Goal: Task Accomplishment & Management: Use online tool/utility

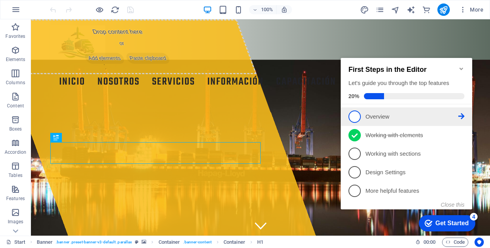
click at [383, 115] on p "Overview - incomplete" at bounding box center [411, 117] width 93 height 8
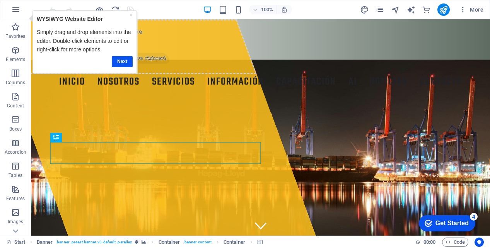
click at [89, 18] on strong "WYSIWYG Website Editor" at bounding box center [70, 19] width 66 height 6
click at [123, 60] on link "Next" at bounding box center [122, 61] width 21 height 11
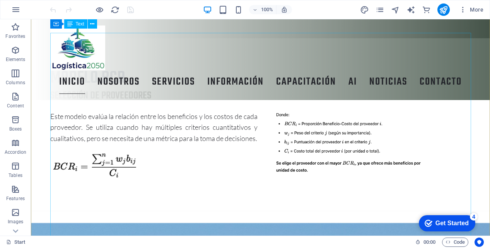
scroll to position [647, 0]
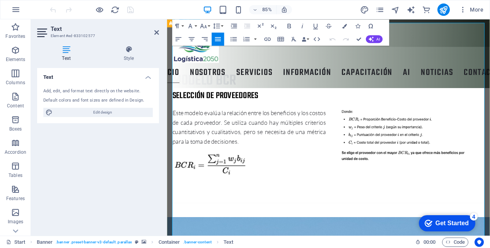
scroll to position [679, 0]
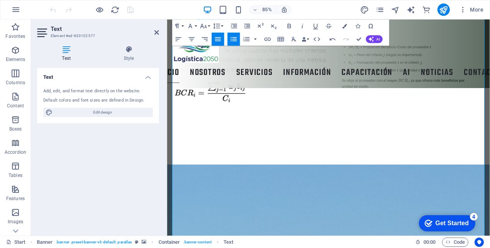
scroll to position [701, 0]
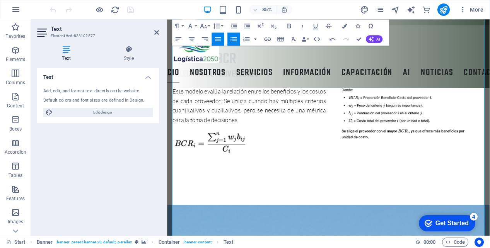
click at [331, 40] on icon "button" at bounding box center [333, 39] width 8 height 8
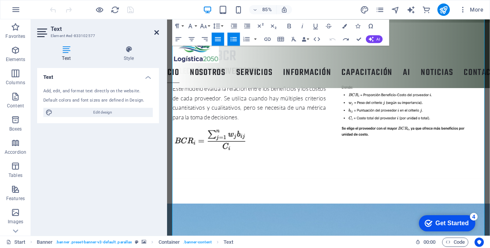
click at [155, 31] on icon at bounding box center [156, 32] width 5 height 6
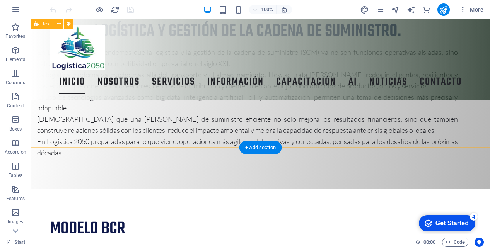
scroll to position [494, 0]
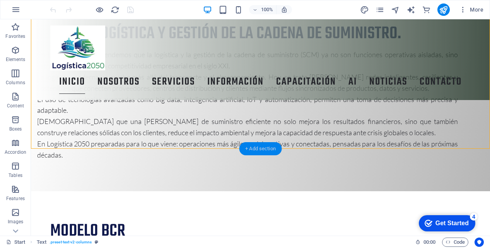
click at [257, 150] on div "+ Add section" at bounding box center [260, 148] width 43 height 13
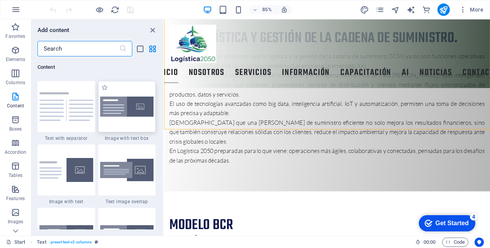
scroll to position [1416, 0]
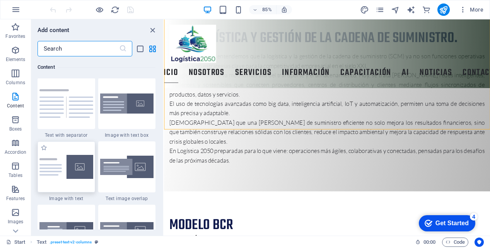
click at [63, 161] on img at bounding box center [66, 167] width 54 height 24
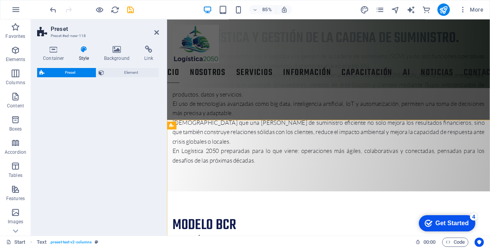
select select "rem"
select select "px"
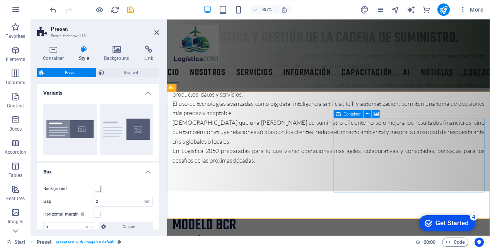
scroll to position [561, 0]
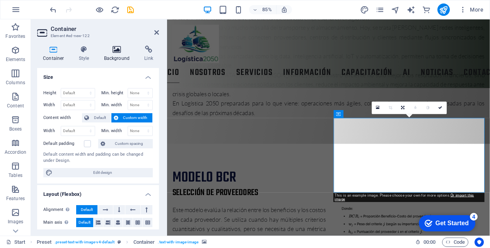
click at [119, 49] on icon at bounding box center [116, 50] width 37 height 8
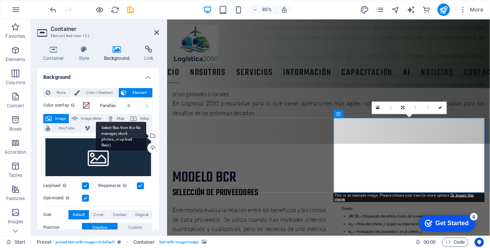
click at [153, 134] on div "Select files from the file manager, stock photos, or upload file(s)" at bounding box center [152, 137] width 12 height 12
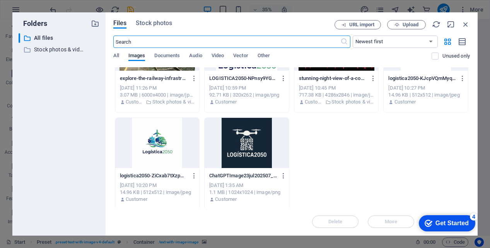
scroll to position [631, 0]
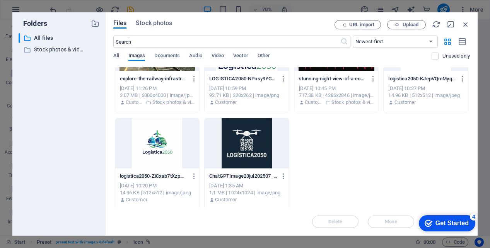
scroll to position [571, 0]
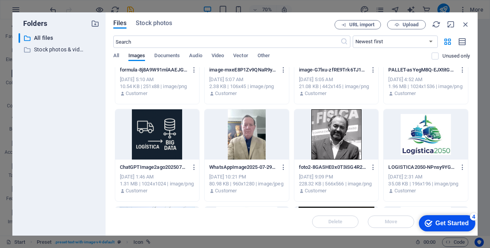
scroll to position [634, 0]
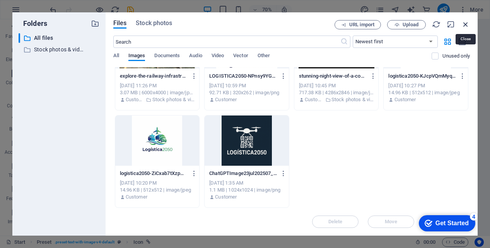
click at [466, 24] on icon "button" at bounding box center [465, 24] width 9 height 9
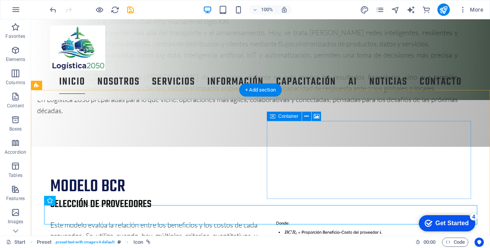
scroll to position [581, 0]
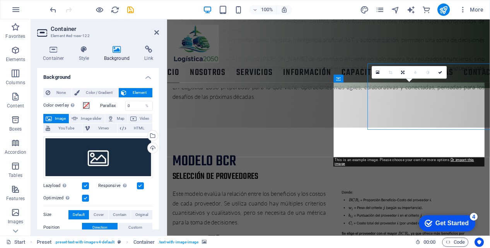
scroll to position [603, 0]
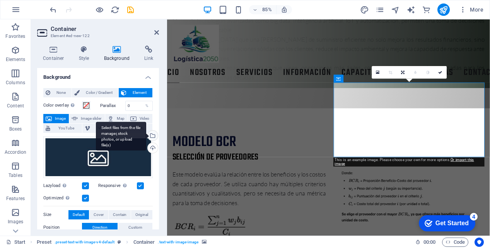
click at [149, 133] on div "Select files from the file manager, stock photos, or upload file(s)" at bounding box center [152, 137] width 12 height 12
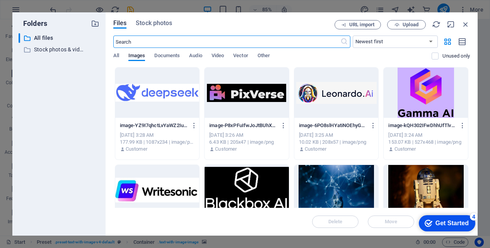
scroll to position [886, 0]
click at [404, 24] on span "Upload" at bounding box center [410, 24] width 16 height 5
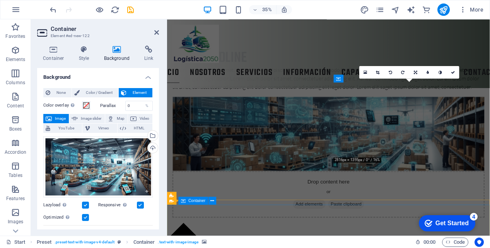
scroll to position [603, 0]
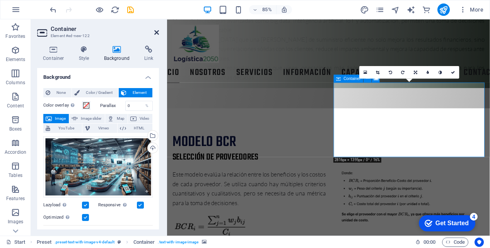
click at [155, 29] on icon at bounding box center [156, 32] width 5 height 6
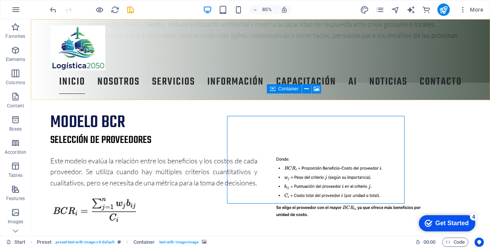
scroll to position [581, 0]
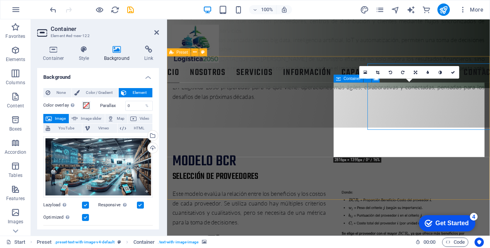
scroll to position [603, 0]
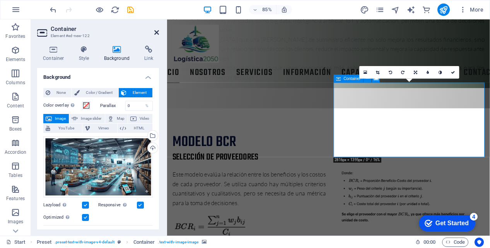
click at [157, 33] on icon at bounding box center [156, 32] width 5 height 6
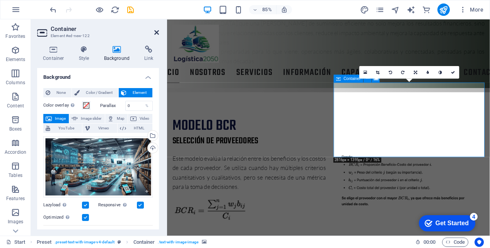
scroll to position [581, 0]
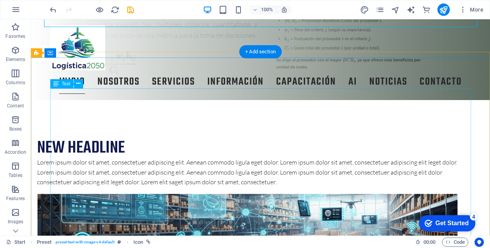
scroll to position [747, 0]
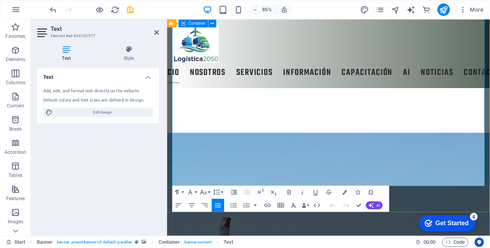
scroll to position [1257, 0]
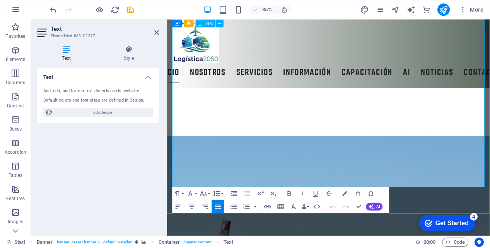
drag, startPoint x: 174, startPoint y: 140, endPoint x: 431, endPoint y: 215, distance: 268.2
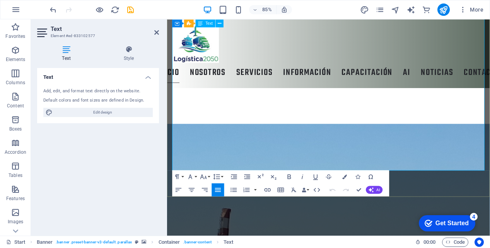
scroll to position [1266, 0]
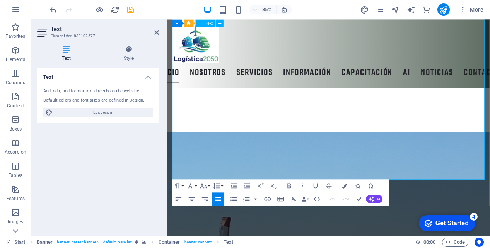
copy div "LoR ip Dolorsita: Consectetura Elitseddoei temp in Utlabo et Doloremagn ali Eni…"
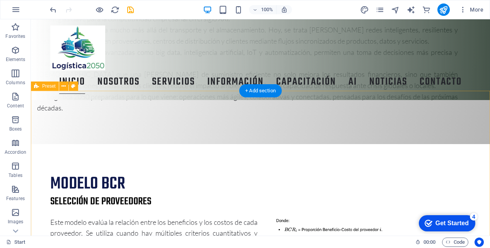
scroll to position [558, 0]
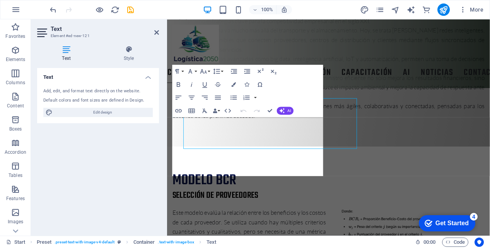
scroll to position [581, 0]
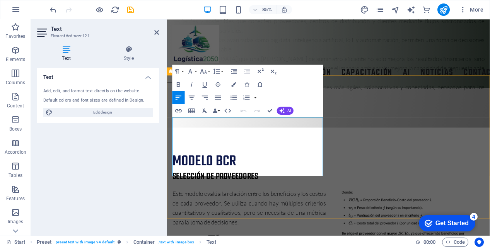
drag, startPoint x: 240, startPoint y: 199, endPoint x: 173, endPoint y: 138, distance: 90.6
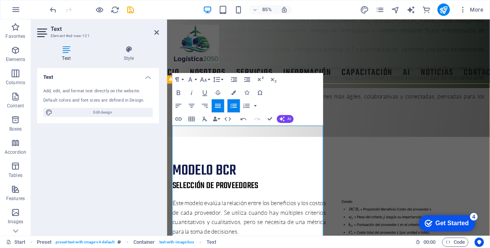
scroll to position [573, 0]
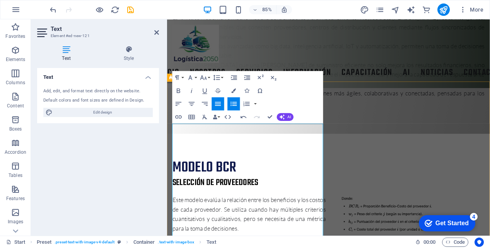
drag, startPoint x: 199, startPoint y: 220, endPoint x: 171, endPoint y: 152, distance: 73.9
click at [234, 90] on icon "button" at bounding box center [234, 90] width 5 height 5
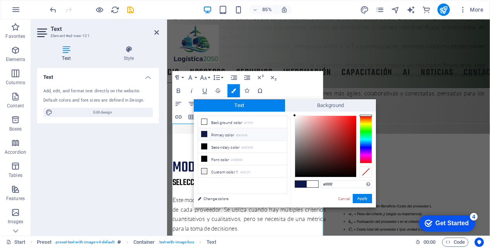
click at [205, 135] on icon at bounding box center [203, 133] width 5 height 5
type input "#0e184b"
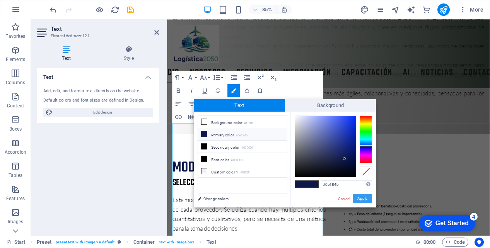
click at [361, 199] on button "Apply" at bounding box center [362, 198] width 19 height 9
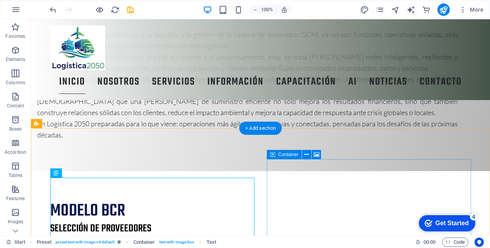
scroll to position [514, 0]
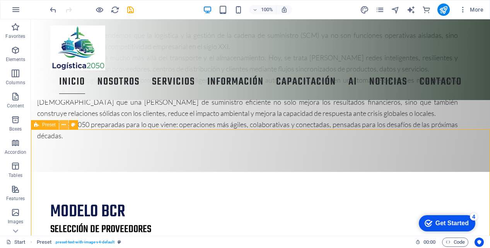
click at [63, 124] on icon at bounding box center [63, 125] width 4 height 8
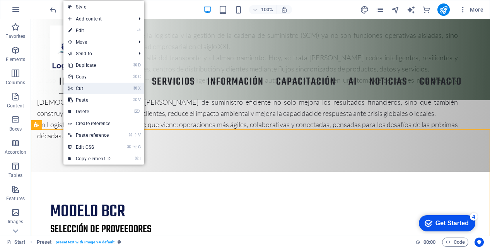
click at [82, 89] on link "⌘ X Cut" at bounding box center [89, 89] width 52 height 12
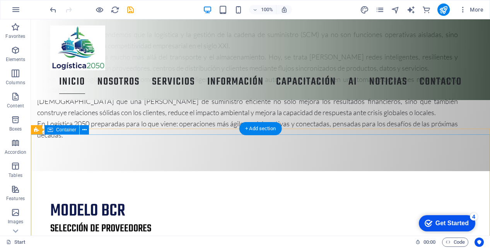
scroll to position [497, 0]
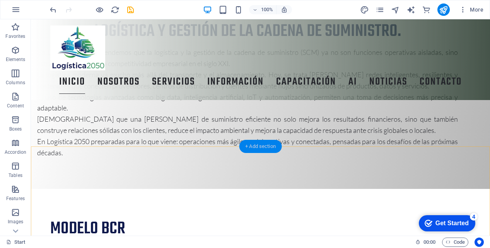
click at [256, 146] on div "+ Add section" at bounding box center [260, 146] width 43 height 13
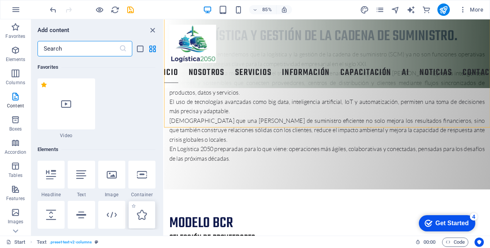
scroll to position [49, 0]
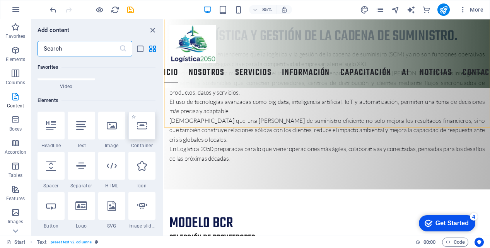
click at [141, 128] on icon at bounding box center [142, 126] width 10 height 10
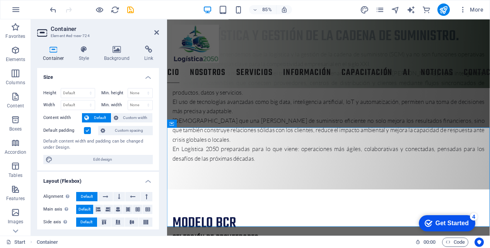
scroll to position [519, 0]
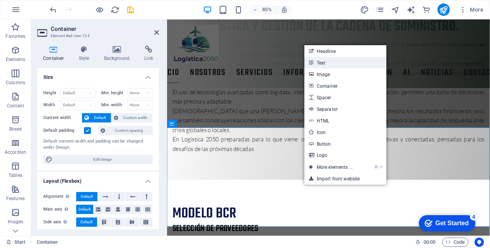
click at [329, 58] on link "Text" at bounding box center [345, 63] width 82 height 12
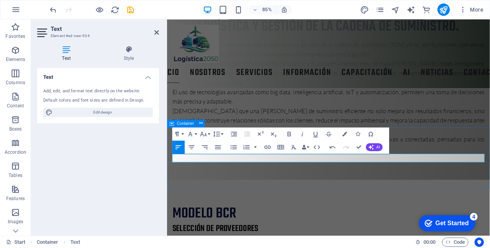
drag, startPoint x: 216, startPoint y: 182, endPoint x: 170, endPoint y: 181, distance: 46.0
click at [203, 135] on icon "button" at bounding box center [203, 134] width 8 height 8
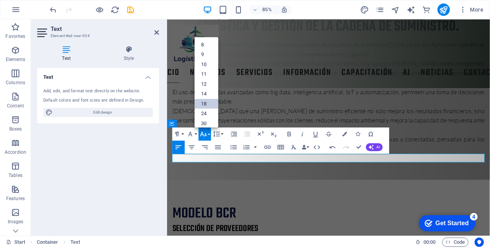
click at [206, 105] on link "18" at bounding box center [206, 104] width 24 height 10
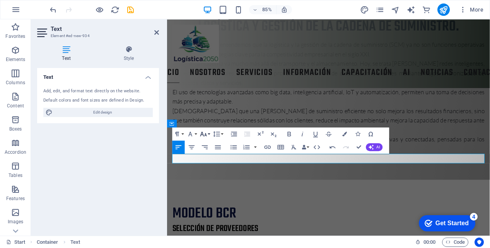
click at [206, 137] on icon "button" at bounding box center [203, 134] width 8 height 8
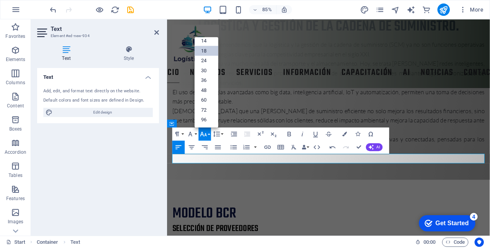
scroll to position [62, 0]
click at [206, 67] on link "30" at bounding box center [206, 71] width 24 height 10
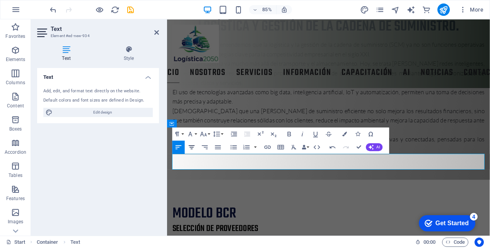
click at [195, 144] on icon "button" at bounding box center [192, 147] width 8 height 8
click at [290, 131] on icon "button" at bounding box center [289, 134] width 8 height 8
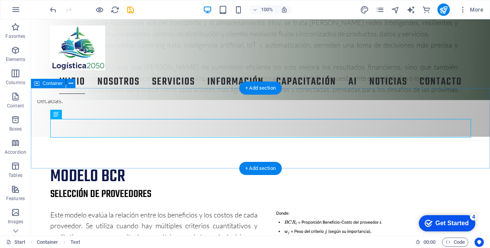
scroll to position [556, 0]
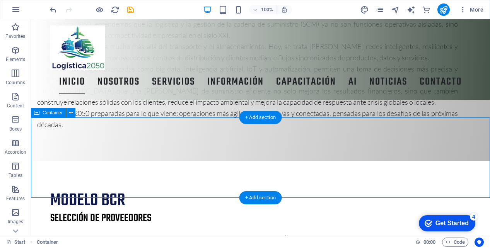
scroll to position [524, 0]
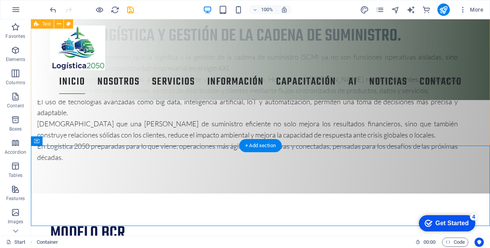
scroll to position [483, 0]
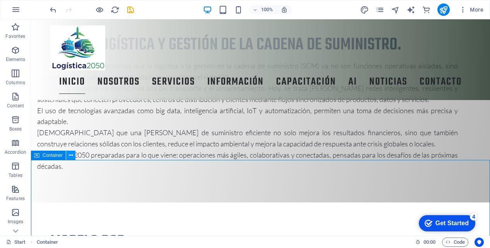
click at [70, 155] on icon at bounding box center [71, 156] width 4 height 8
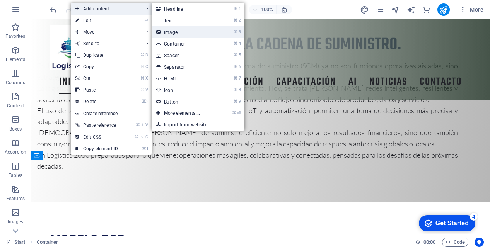
click at [179, 31] on link "⌘ 3 Image" at bounding box center [184, 32] width 64 height 12
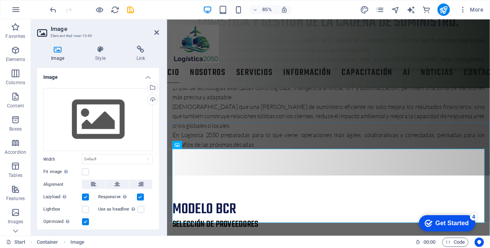
scroll to position [525, 0]
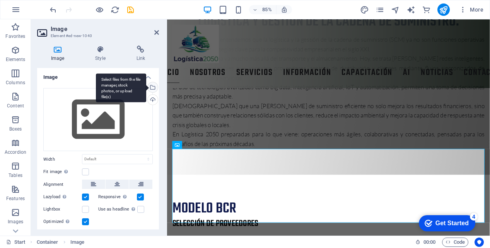
click at [150, 84] on div "Select files from the file manager, stock photos, or upload file(s)" at bounding box center [152, 88] width 12 height 12
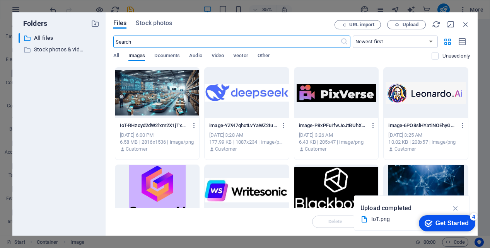
scroll to position [1, 0]
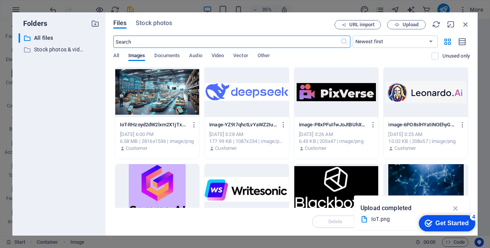
click at [155, 87] on div at bounding box center [157, 92] width 84 height 50
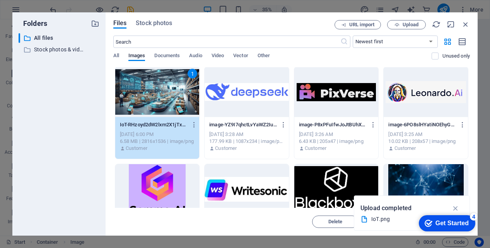
click at [167, 85] on div "1" at bounding box center [157, 92] width 84 height 50
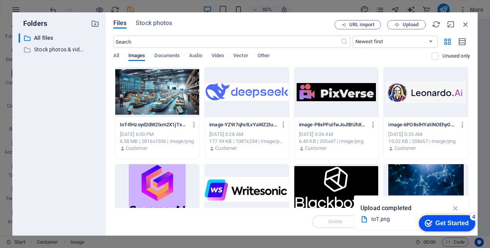
click at [167, 85] on div at bounding box center [157, 92] width 84 height 50
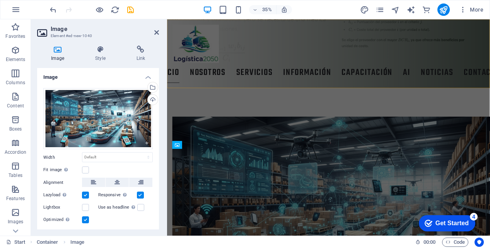
scroll to position [525, 0]
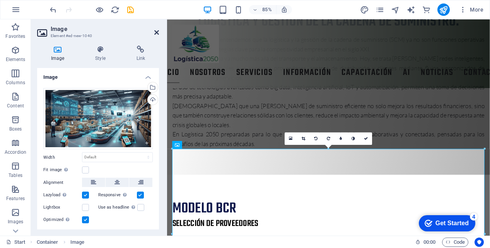
click at [155, 32] on icon at bounding box center [156, 32] width 5 height 6
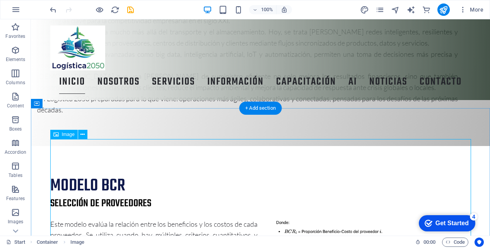
scroll to position [535, 0]
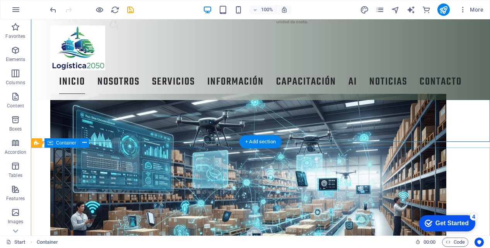
scroll to position [796, 0]
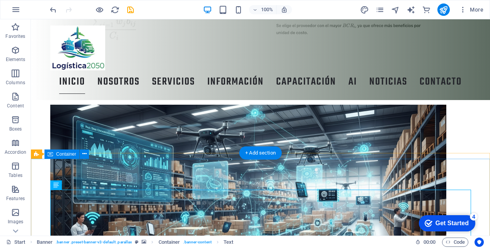
scroll to position [787, 0]
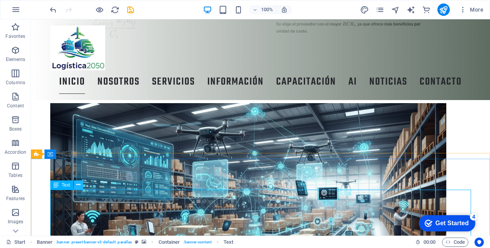
click at [78, 185] on icon at bounding box center [78, 185] width 4 height 8
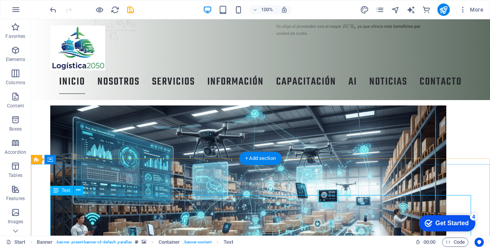
scroll to position [774, 0]
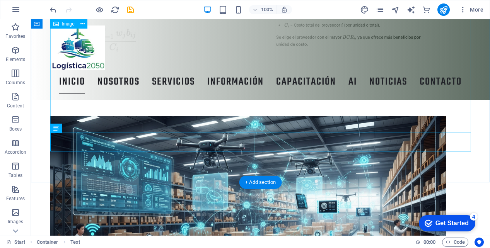
scroll to position [717, 0]
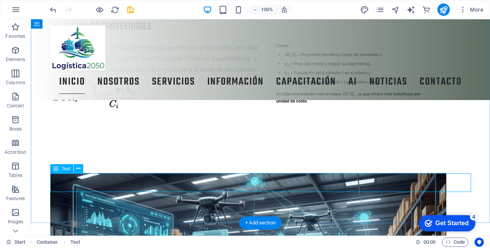
click at [78, 170] on icon at bounding box center [78, 169] width 4 height 8
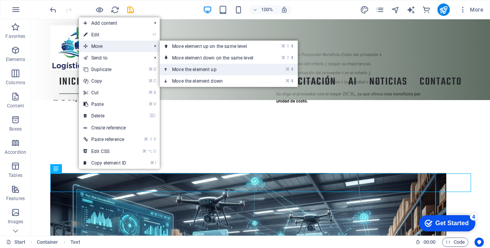
click at [187, 68] on link "⌘ ⬆ Move the element up" at bounding box center [214, 70] width 109 height 12
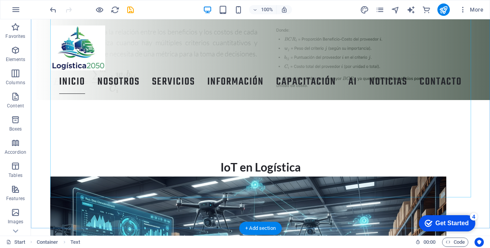
scroll to position [796, 0]
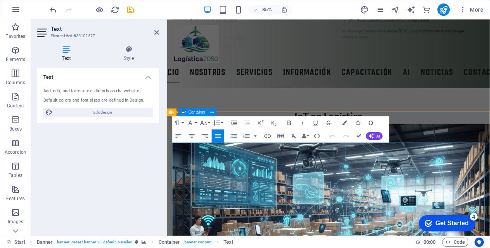
drag, startPoint x: 388, startPoint y: 191, endPoint x: 172, endPoint y: 174, distance: 216.8
copy span "IoT en Logística: Conectividad Inteligente para la Cadena de Suministro del Fut…"
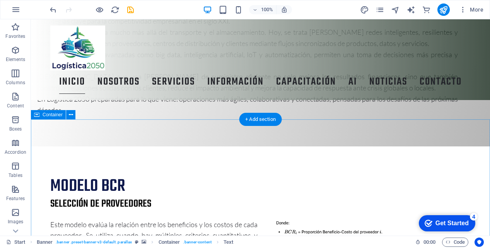
scroll to position [519, 0]
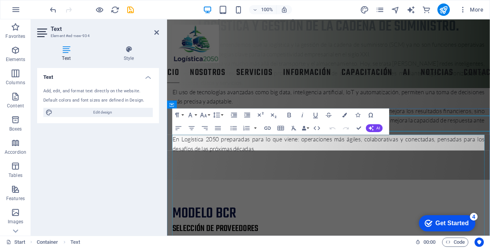
scroll to position [542, 0]
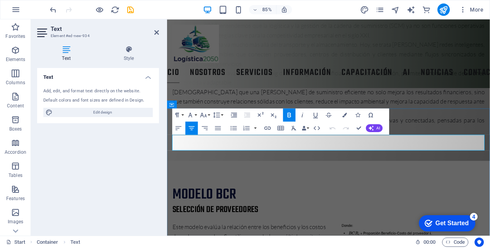
drag, startPoint x: 397, startPoint y: 165, endPoint x: 310, endPoint y: 164, distance: 87.4
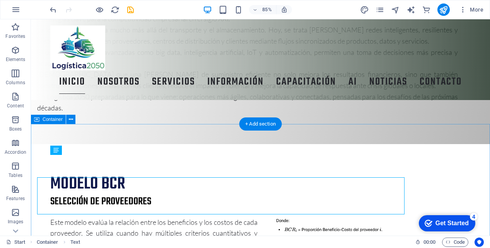
scroll to position [519, 0]
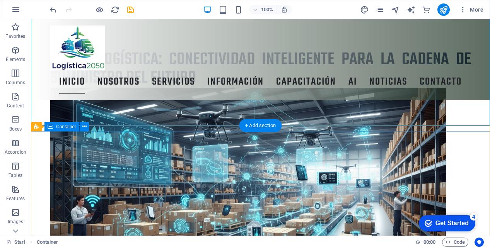
scroll to position [852, 0]
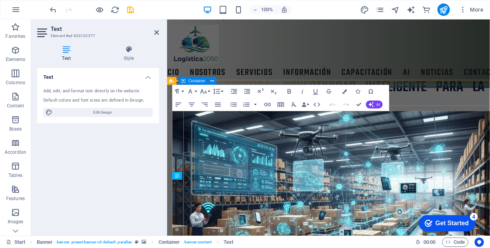
scroll to position [874, 0]
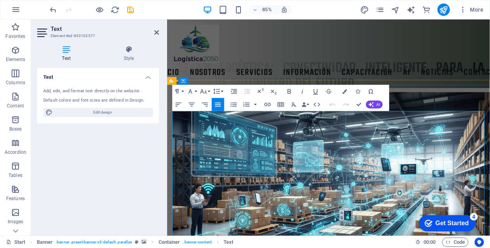
drag, startPoint x: 394, startPoint y: 155, endPoint x: 174, endPoint y: 142, distance: 219.6
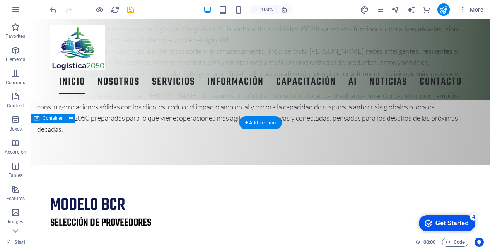
scroll to position [523, 0]
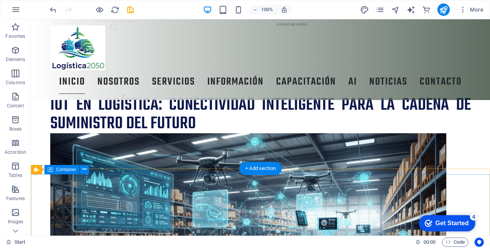
scroll to position [794, 0]
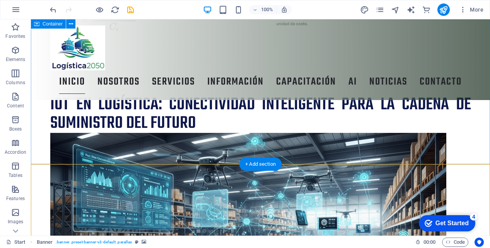
click at [110, 149] on div "IoT en Logística: Conectividad Inteligente para la Cadena de Suministro del Fut…" at bounding box center [260, 222] width 459 height 315
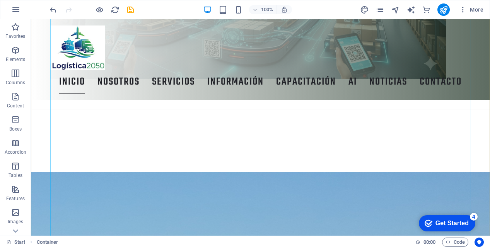
scroll to position [1067, 0]
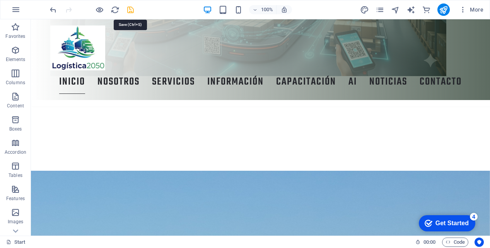
click at [131, 7] on icon "save" at bounding box center [130, 9] width 9 height 9
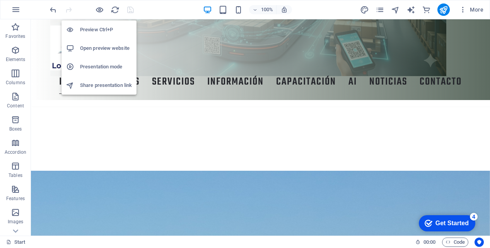
click at [100, 46] on h6 "Open preview website" at bounding box center [106, 48] width 52 height 9
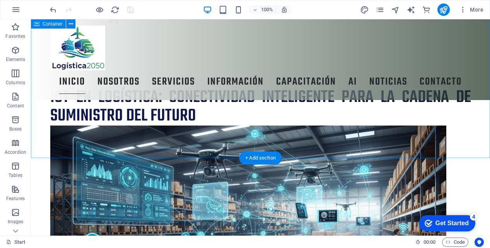
scroll to position [802, 0]
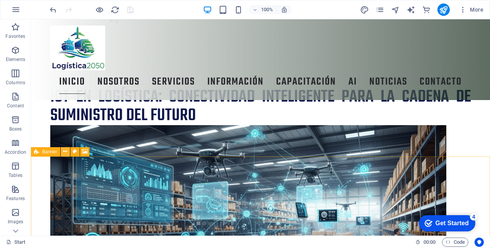
click at [64, 152] on icon at bounding box center [65, 152] width 4 height 8
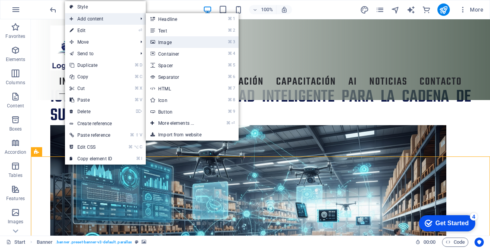
click at [167, 43] on link "⌘ 3 Image" at bounding box center [178, 42] width 64 height 12
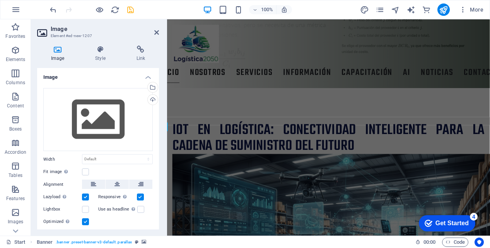
scroll to position [824, 0]
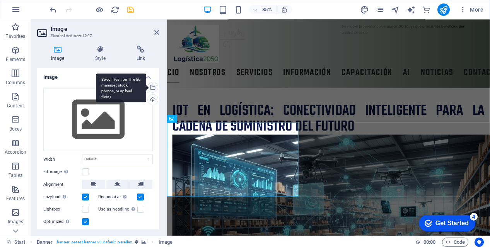
click at [146, 88] on div "Select files from the file manager, stock photos, or upload file(s)" at bounding box center [121, 87] width 50 height 29
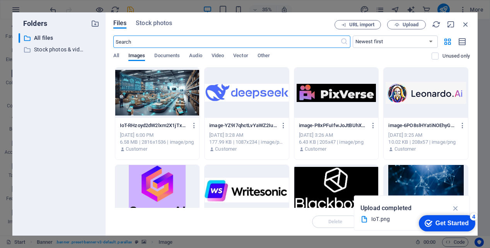
scroll to position [1108, 0]
click at [174, 95] on div at bounding box center [157, 93] width 84 height 50
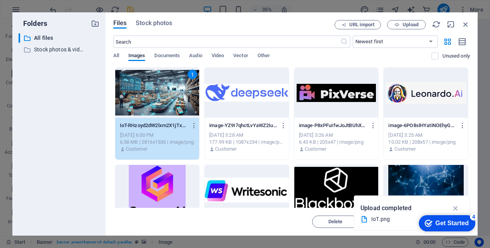
click at [174, 95] on div "1" at bounding box center [157, 93] width 84 height 50
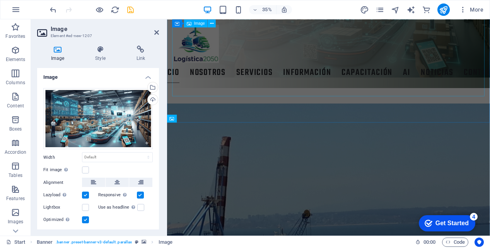
scroll to position [824, 0]
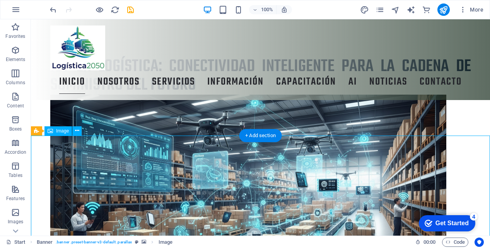
scroll to position [834, 0]
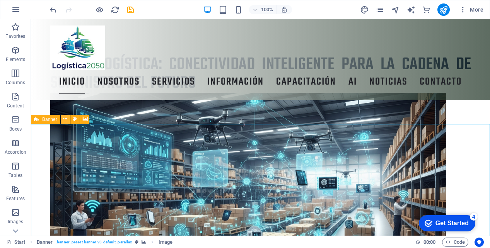
click at [65, 119] on icon at bounding box center [65, 119] width 4 height 8
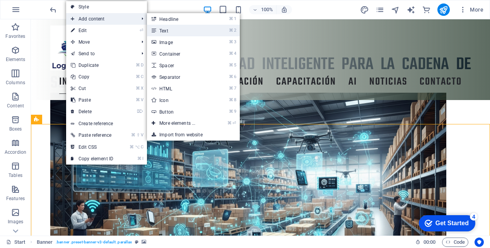
click at [169, 28] on link "⌘ 2 Text" at bounding box center [179, 31] width 64 height 12
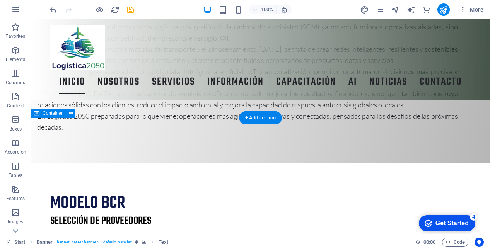
scroll to position [522, 0]
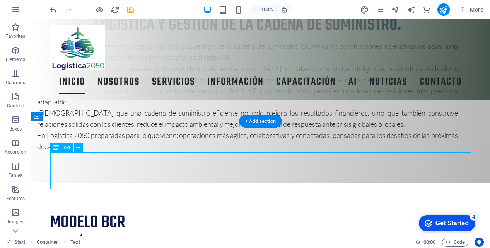
scroll to position [544, 0]
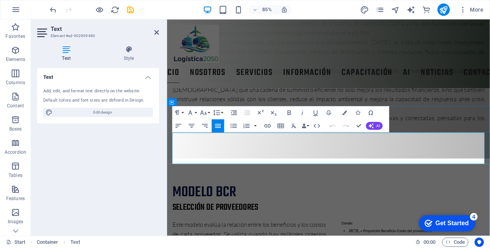
drag, startPoint x: 393, startPoint y: 180, endPoint x: 174, endPoint y: 164, distance: 219.4
copy h2 "IoT en Logística: Conectividad Inteligente para la Cadena de Suministro del Fut…"
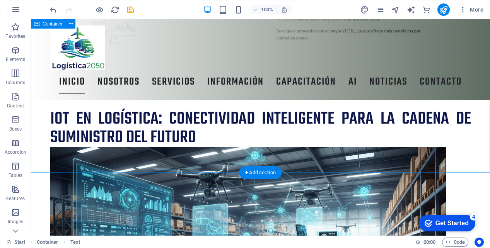
scroll to position [788, 0]
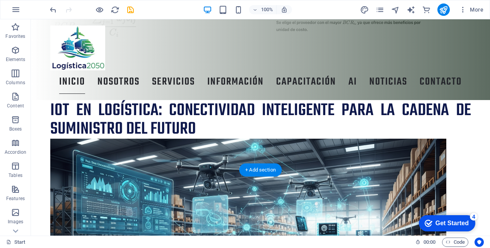
select select "vh"
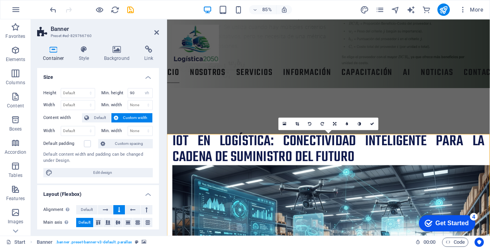
scroll to position [811, 0]
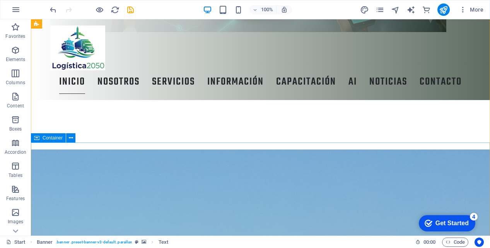
scroll to position [1107, 0]
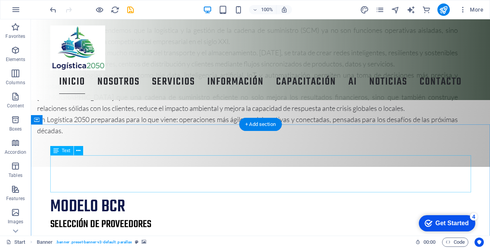
scroll to position [518, 0]
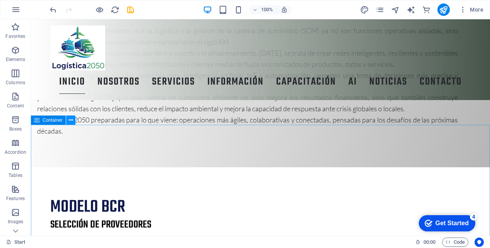
click at [69, 121] on icon at bounding box center [71, 120] width 4 height 8
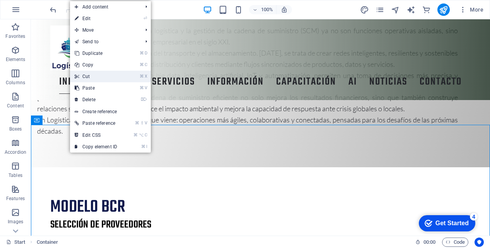
click at [95, 76] on link "⌘ X Cut" at bounding box center [96, 77] width 52 height 12
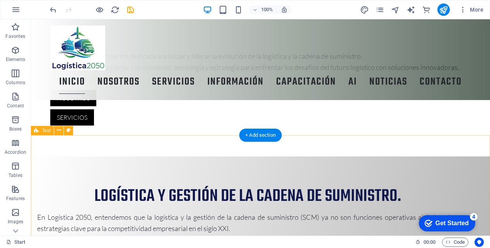
scroll to position [334, 0]
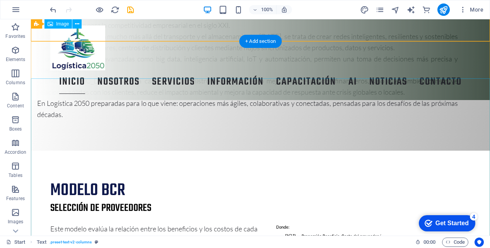
scroll to position [528, 0]
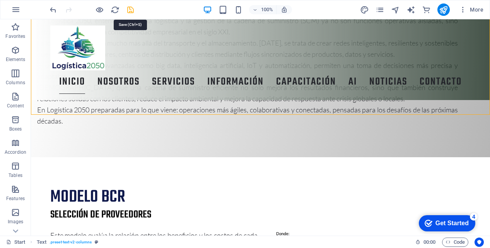
click at [129, 9] on icon "save" at bounding box center [130, 9] width 9 height 9
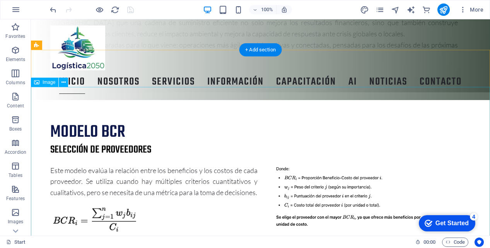
scroll to position [515, 0]
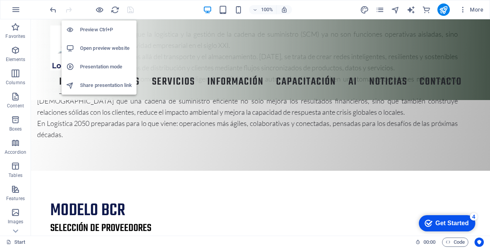
click at [105, 48] on h6 "Open preview website" at bounding box center [106, 48] width 52 height 9
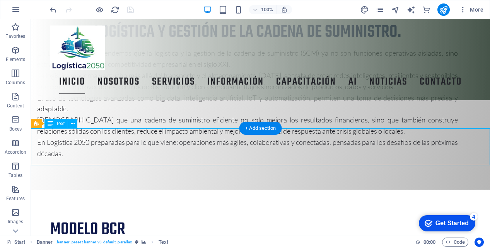
scroll to position [537, 0]
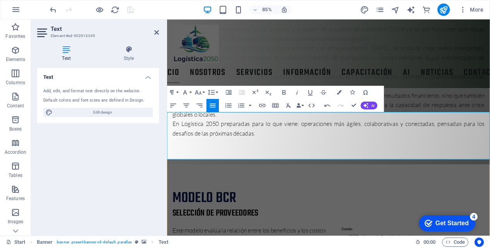
drag, startPoint x: 333, startPoint y: 174, endPoint x: 183, endPoint y: 151, distance: 151.7
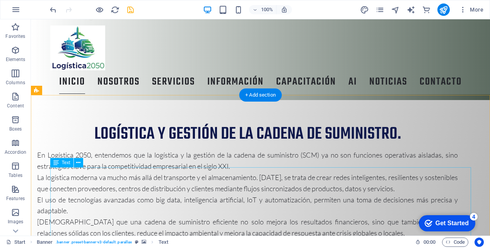
scroll to position [449, 0]
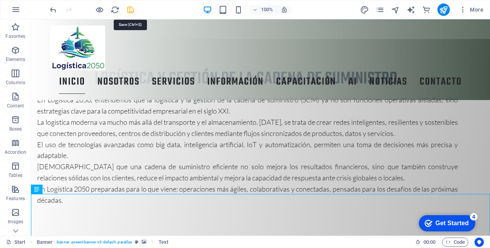
click at [129, 9] on icon "save" at bounding box center [130, 9] width 9 height 9
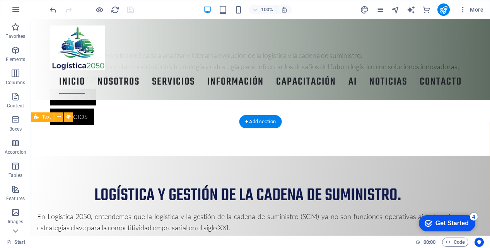
scroll to position [332, 0]
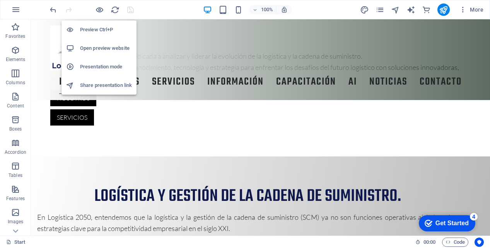
click at [100, 48] on h6 "Open preview website" at bounding box center [106, 48] width 52 height 9
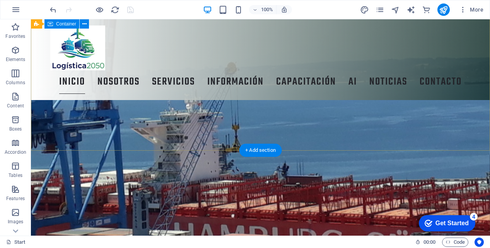
scroll to position [1393, 0]
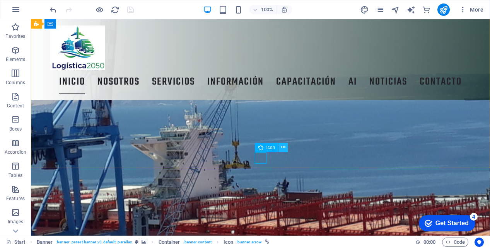
click at [283, 147] on icon at bounding box center [283, 147] width 4 height 8
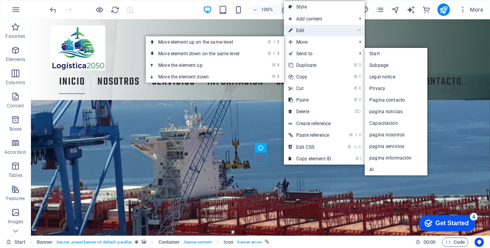
click at [303, 27] on link "⏎ Edit" at bounding box center [310, 31] width 52 height 12
select select "xMidYMid"
select select "px"
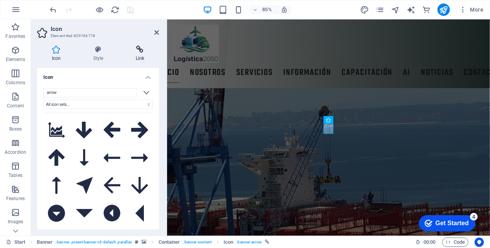
click at [137, 51] on icon at bounding box center [140, 50] width 38 height 8
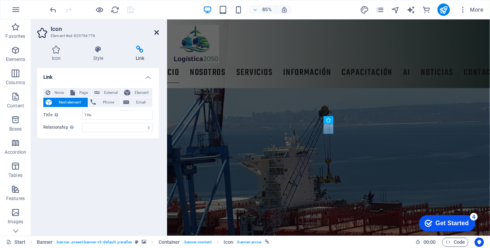
click at [155, 31] on icon at bounding box center [156, 32] width 5 height 6
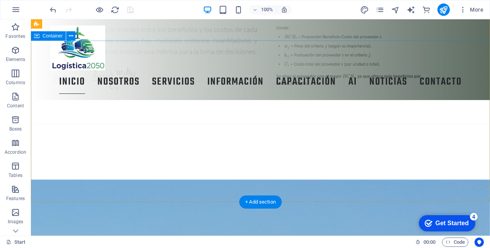
scroll to position [0, 0]
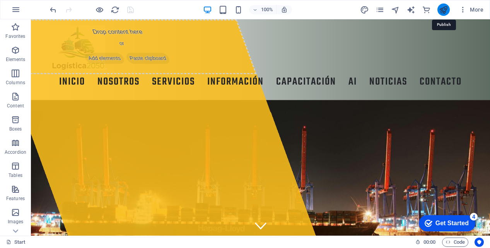
click at [445, 8] on icon "publish" at bounding box center [443, 9] width 9 height 9
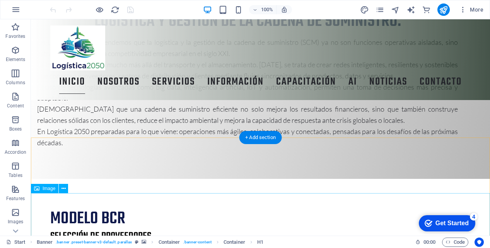
scroll to position [507, 0]
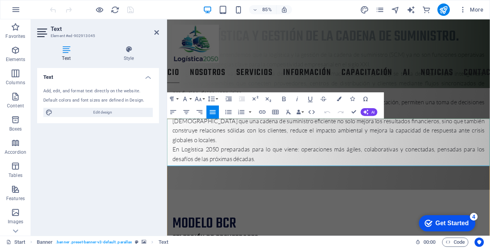
scroll to position [530, 0]
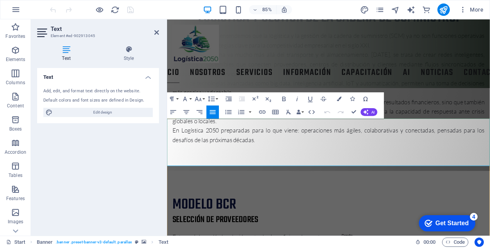
drag, startPoint x: 335, startPoint y: 180, endPoint x: 179, endPoint y: 164, distance: 157.1
drag, startPoint x: 331, startPoint y: 182, endPoint x: 178, endPoint y: 166, distance: 153.2
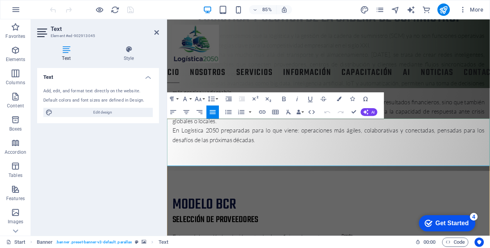
drag, startPoint x: 169, startPoint y: 162, endPoint x: 338, endPoint y: 184, distance: 170.8
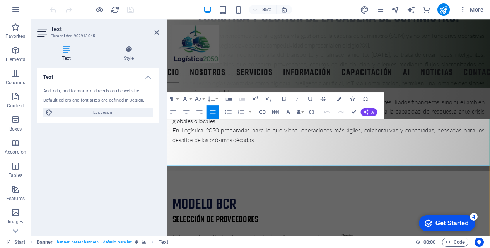
drag, startPoint x: 333, startPoint y: 179, endPoint x: 169, endPoint y: 156, distance: 166.4
click at [187, 109] on icon "button" at bounding box center [186, 112] width 8 height 8
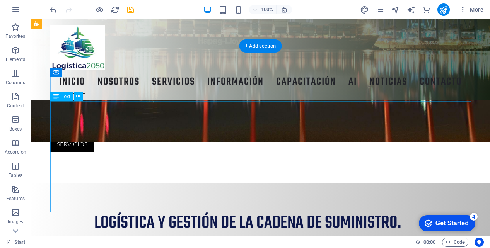
scroll to position [327, 0]
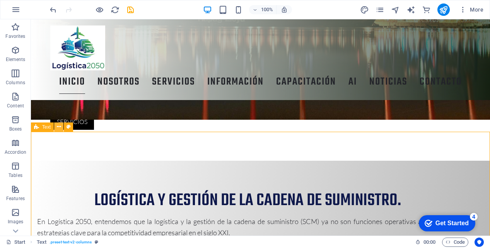
click at [57, 128] on icon at bounding box center [59, 127] width 4 height 8
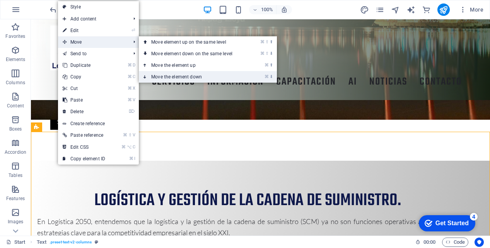
click at [175, 76] on link "⌘ ⬇ Move the element down" at bounding box center [193, 77] width 109 height 12
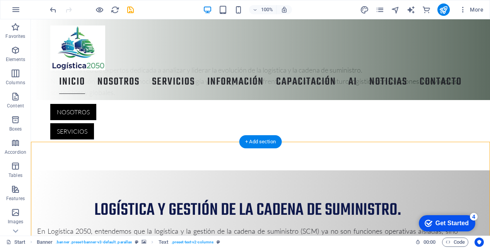
scroll to position [317, 0]
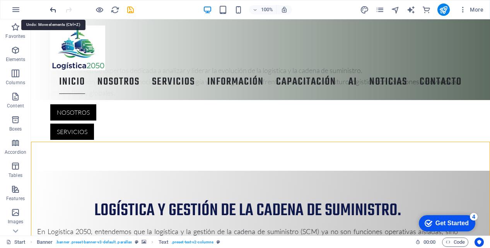
click at [53, 10] on icon "undo" at bounding box center [53, 9] width 9 height 9
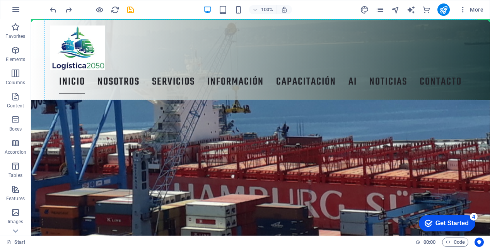
scroll to position [1489, 0]
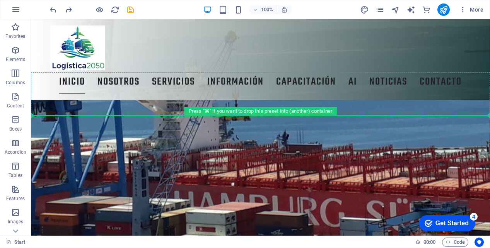
drag, startPoint x: 66, startPoint y: 137, endPoint x: 72, endPoint y: 103, distance: 34.2
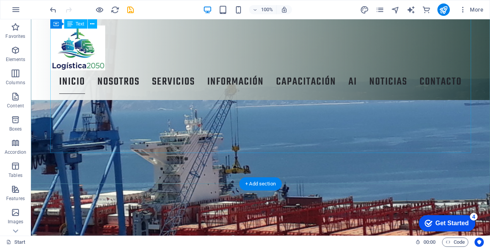
scroll to position [1230, 0]
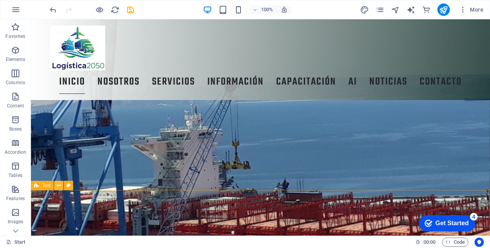
click at [58, 186] on icon at bounding box center [59, 186] width 4 height 8
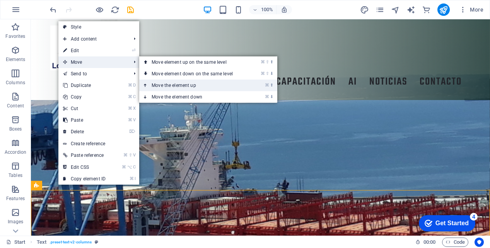
click at [162, 84] on link "⌘ ⬆ Move the element up" at bounding box center [193, 86] width 109 height 12
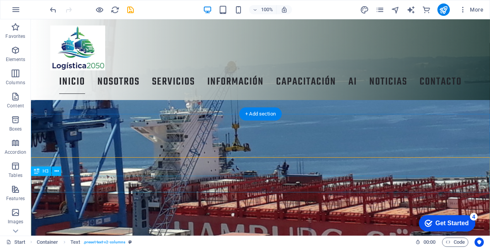
scroll to position [1266, 0]
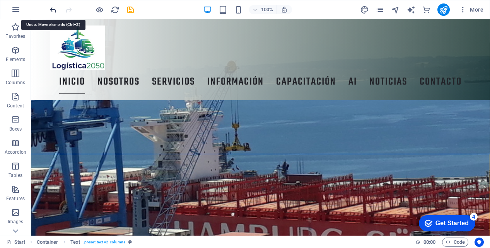
click at [53, 9] on icon "undo" at bounding box center [53, 9] width 9 height 9
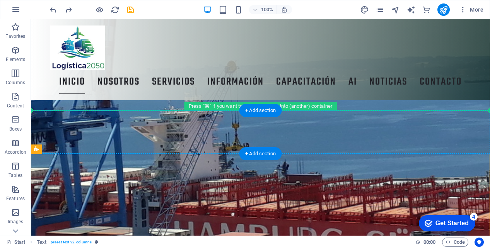
drag, startPoint x: 66, startPoint y: 169, endPoint x: 39, endPoint y: 117, distance: 58.3
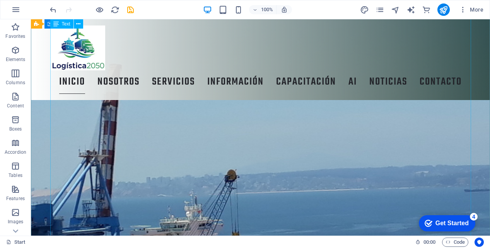
scroll to position [1145, 0]
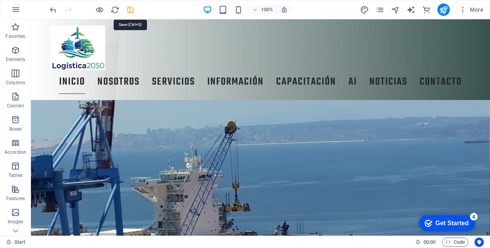
click at [130, 6] on icon "save" at bounding box center [130, 9] width 9 height 9
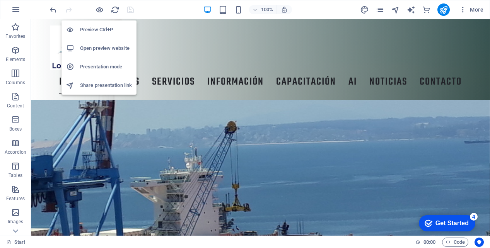
click at [97, 49] on h6 "Open preview website" at bounding box center [106, 48] width 52 height 9
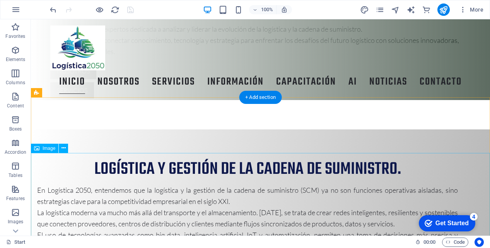
scroll to position [358, 0]
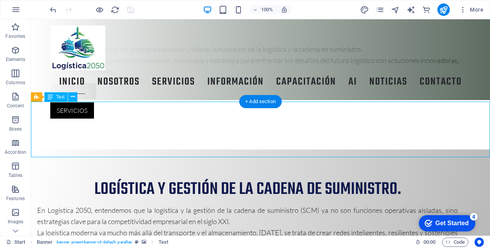
scroll to position [369, 0]
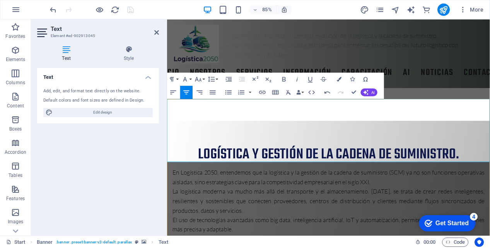
drag, startPoint x: 392, startPoint y: 177, endPoint x: 179, endPoint y: 156, distance: 214.1
click at [203, 80] on button "Font Size" at bounding box center [199, 78] width 12 height 13
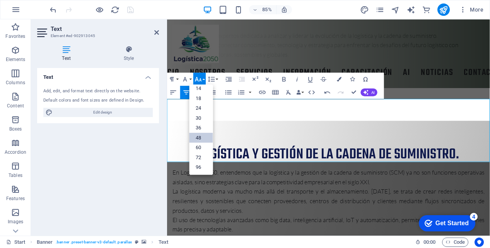
scroll to position [62, 0]
click at [201, 128] on link "36" at bounding box center [201, 128] width 24 height 10
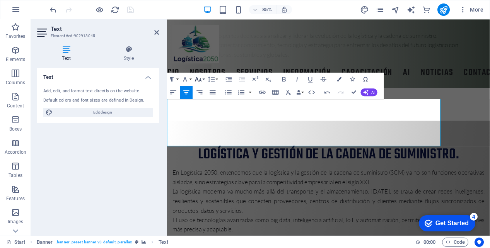
click at [198, 79] on icon "button" at bounding box center [198, 79] width 8 height 8
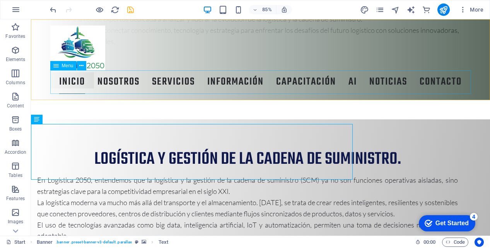
scroll to position [358, 0]
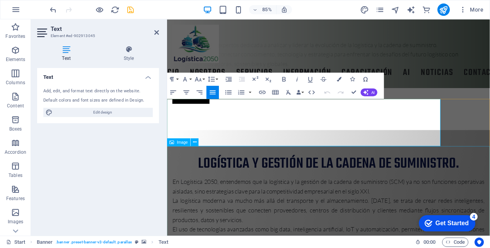
scroll to position [369, 0]
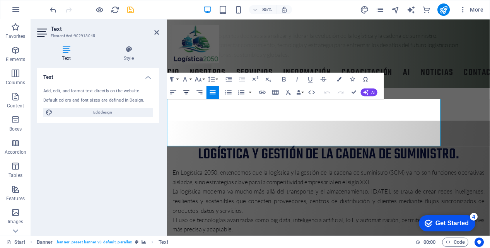
click at [187, 92] on icon "button" at bounding box center [187, 92] width 6 height 4
drag, startPoint x: 276, startPoint y: 138, endPoint x: 491, endPoint y: 161, distance: 216.2
click at [189, 90] on icon "button" at bounding box center [186, 92] width 8 height 8
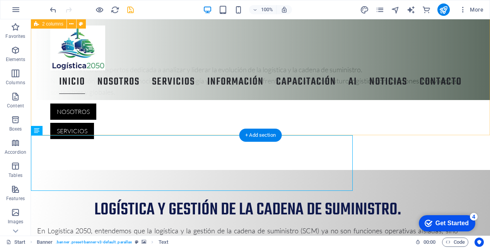
scroll to position [317, 0]
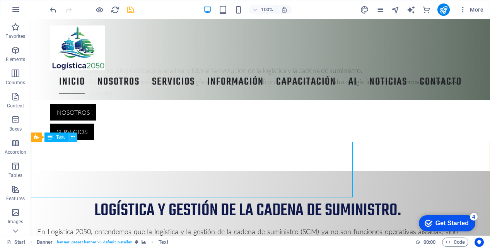
click at [71, 136] on icon at bounding box center [73, 137] width 4 height 8
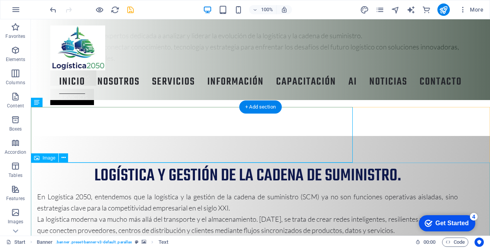
scroll to position [352, 0]
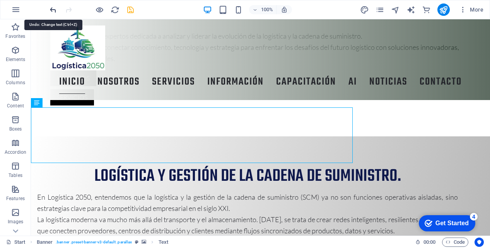
click at [55, 10] on icon "undo" at bounding box center [53, 9] width 9 height 9
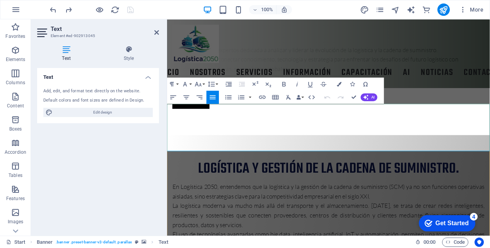
scroll to position [363, 0]
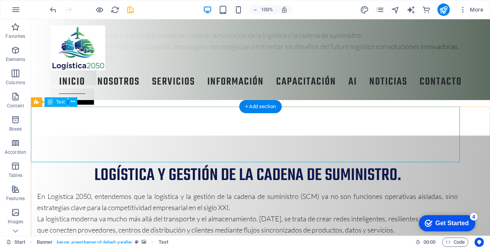
scroll to position [351, 0]
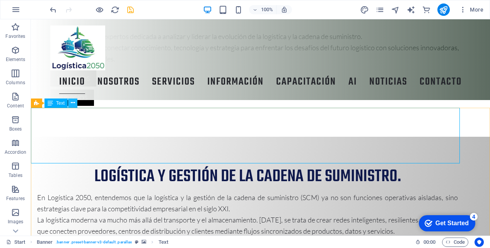
click at [73, 102] on icon at bounding box center [73, 103] width 4 height 8
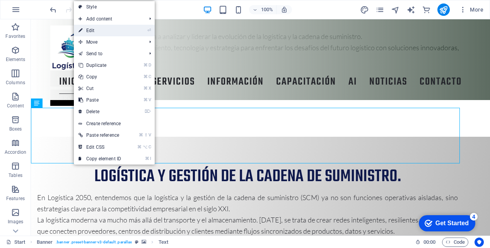
click at [107, 28] on link "⏎ Edit" at bounding box center [100, 31] width 52 height 12
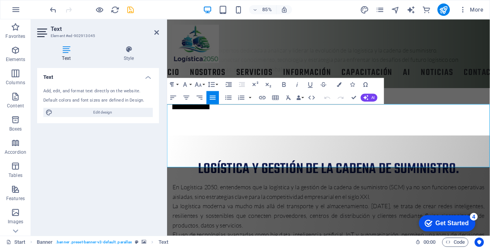
scroll to position [363, 0]
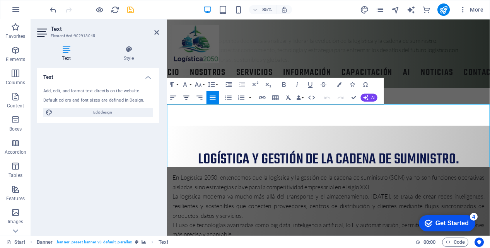
click at [187, 98] on icon "button" at bounding box center [186, 98] width 8 height 8
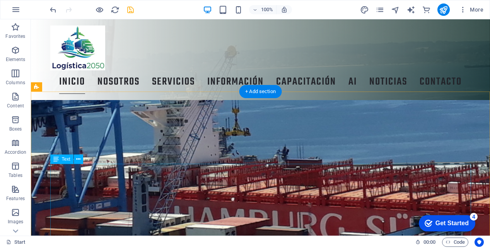
scroll to position [1297, 0]
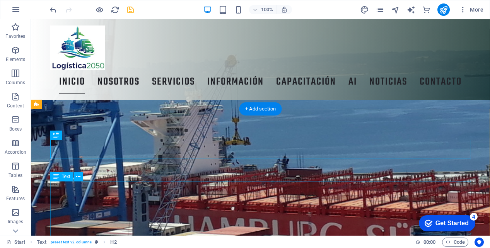
scroll to position [1282, 0]
